Goal: Check status: Check status

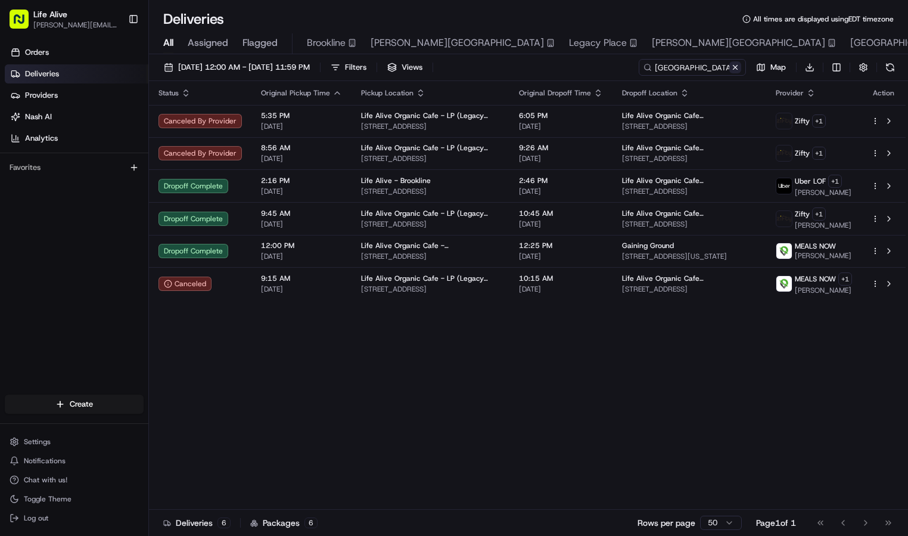
click at [736, 64] on button at bounding box center [735, 67] width 12 height 12
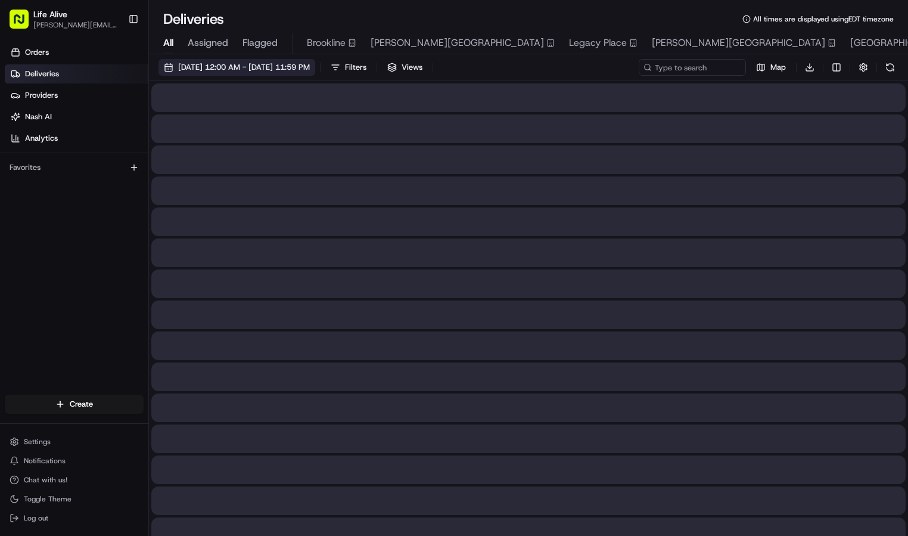
click at [201, 64] on span "[DATE] 12:00 AM - [DATE] 11:59 PM" at bounding box center [244, 67] width 132 height 11
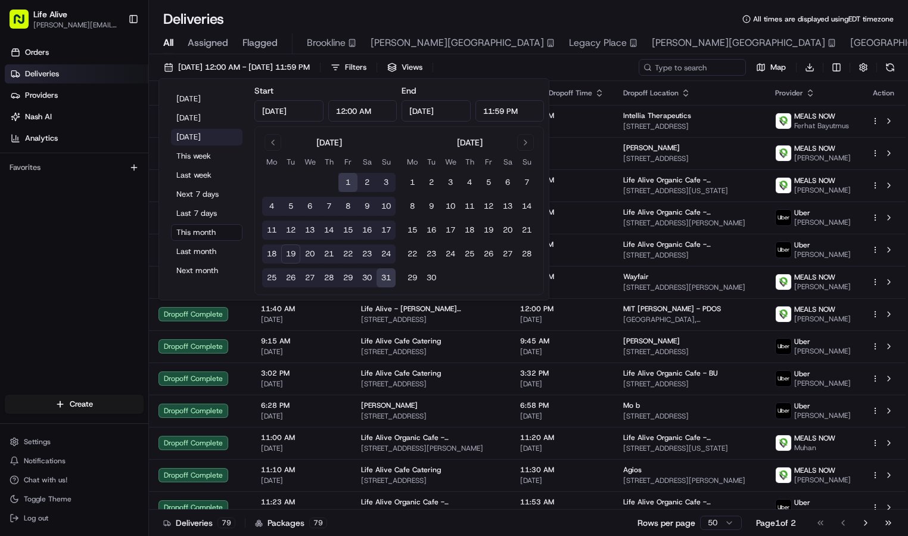
click at [212, 133] on button "[DATE]" at bounding box center [206, 137] width 71 height 17
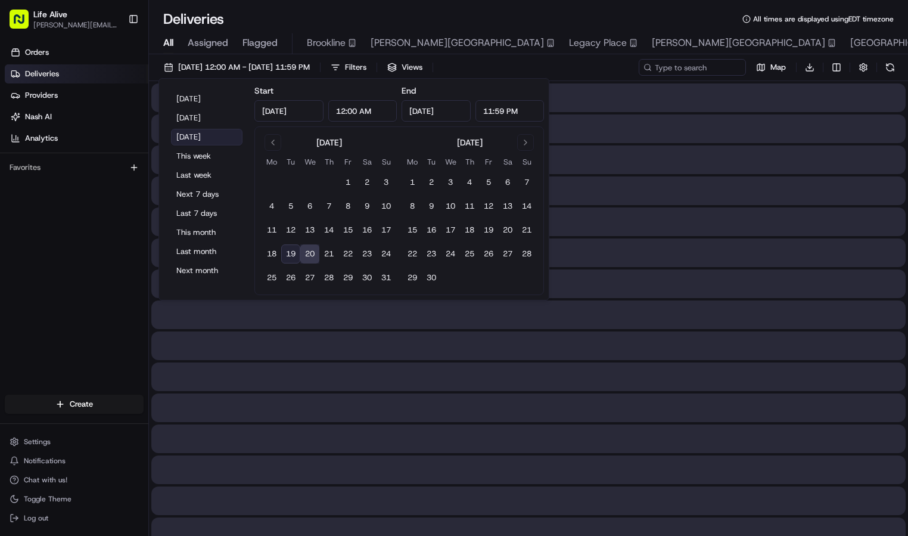
type input "[DATE]"
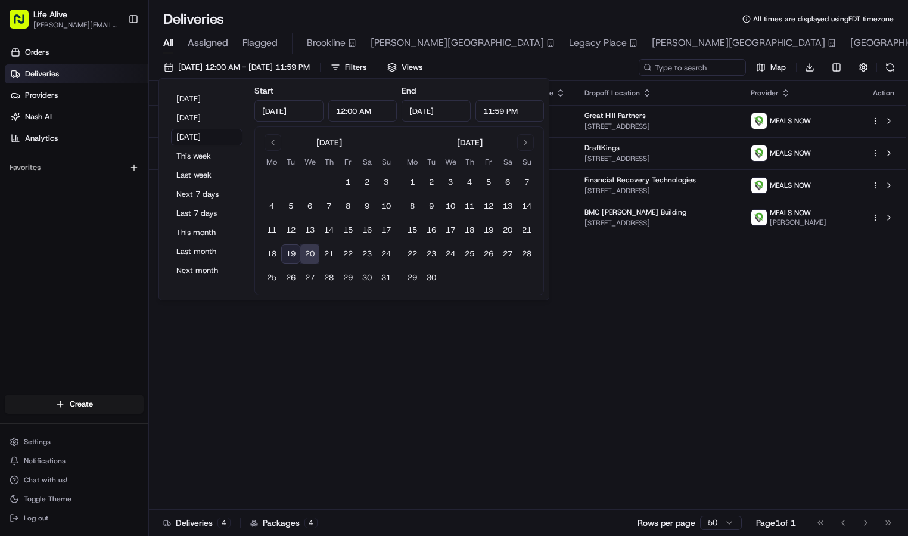
click at [546, 9] on div "Deliveries All times are displayed using EDT timezone All Assigned Flagged Broo…" at bounding box center [528, 268] width 759 height 536
